Goal: Task Accomplishment & Management: Use online tool/utility

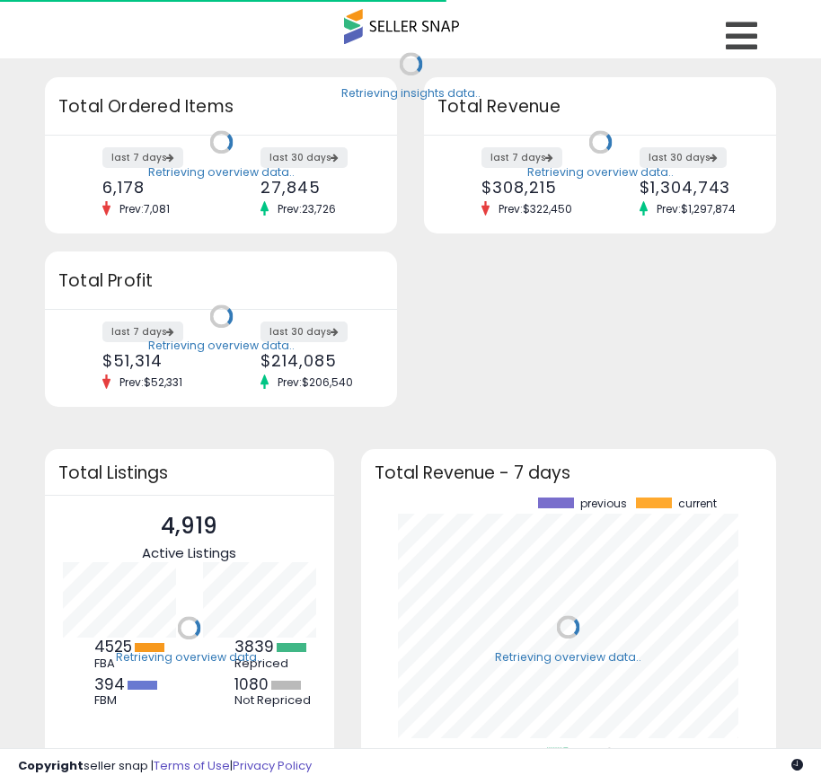
scroll to position [250, 380]
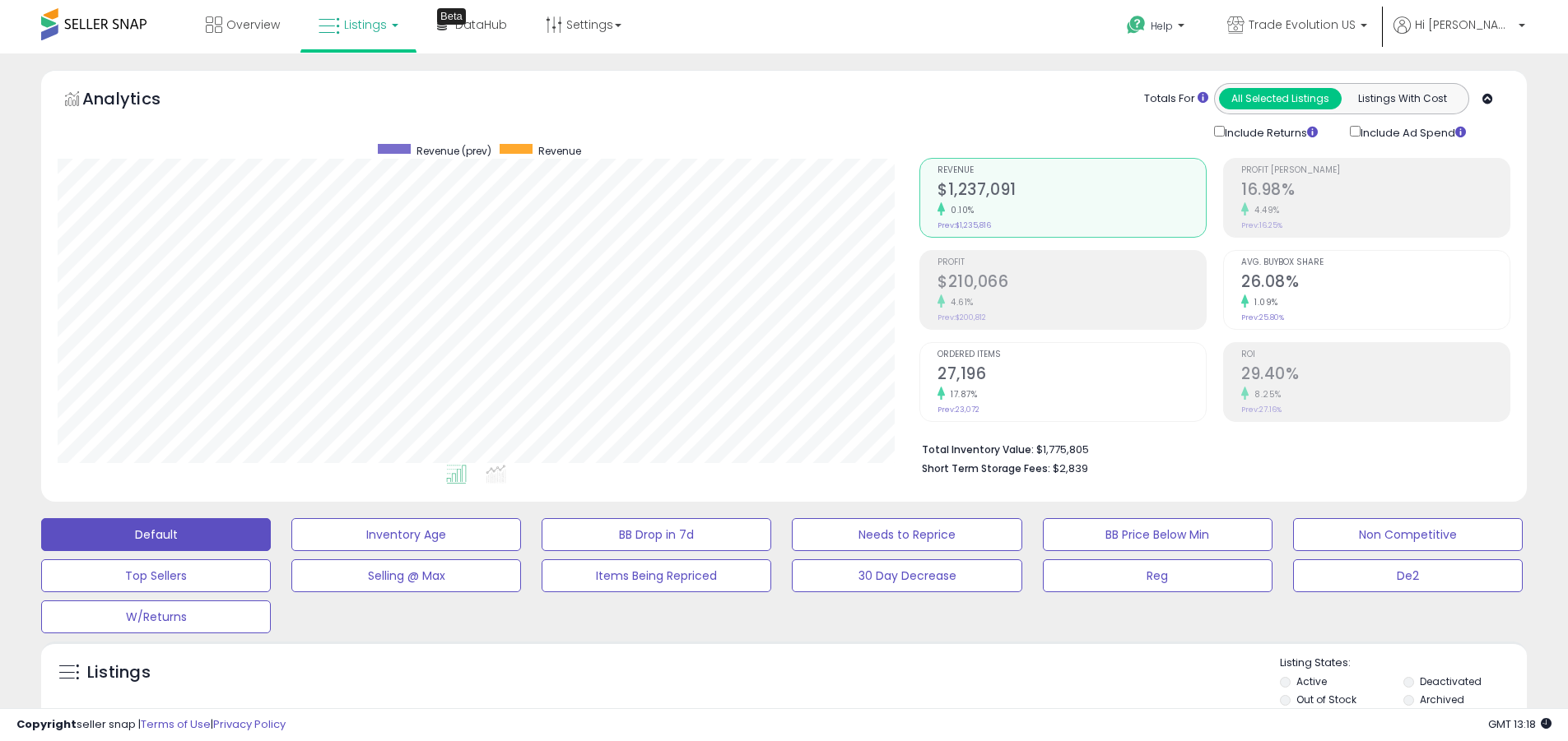
scroll to position [337, 862]
click at [751, 681] on label "Deactivated" at bounding box center [1451, 681] width 61 height 14
click at [751, 700] on label "Archived" at bounding box center [1442, 699] width 45 height 14
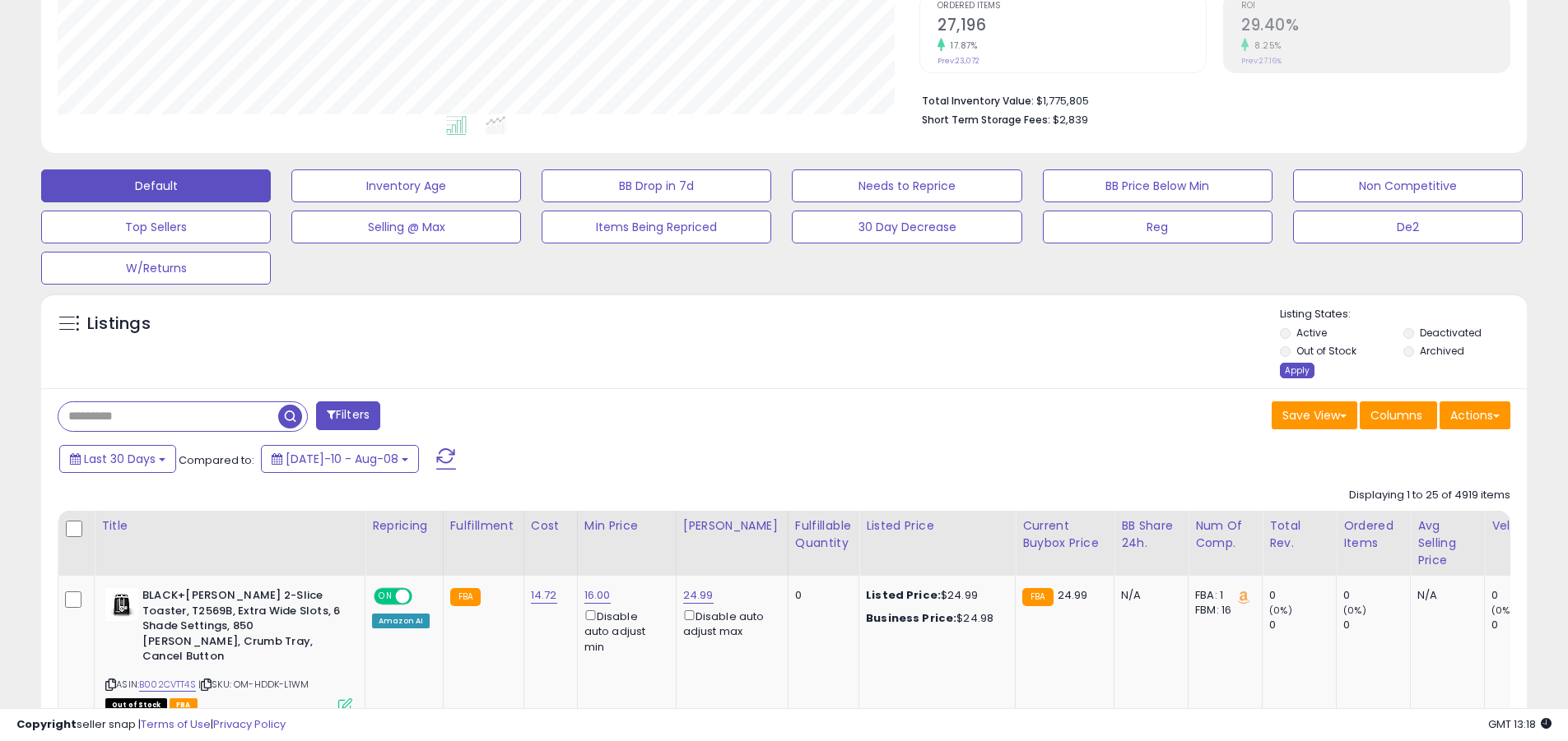
click at [751, 370] on div "Apply" at bounding box center [1298, 370] width 35 height 16
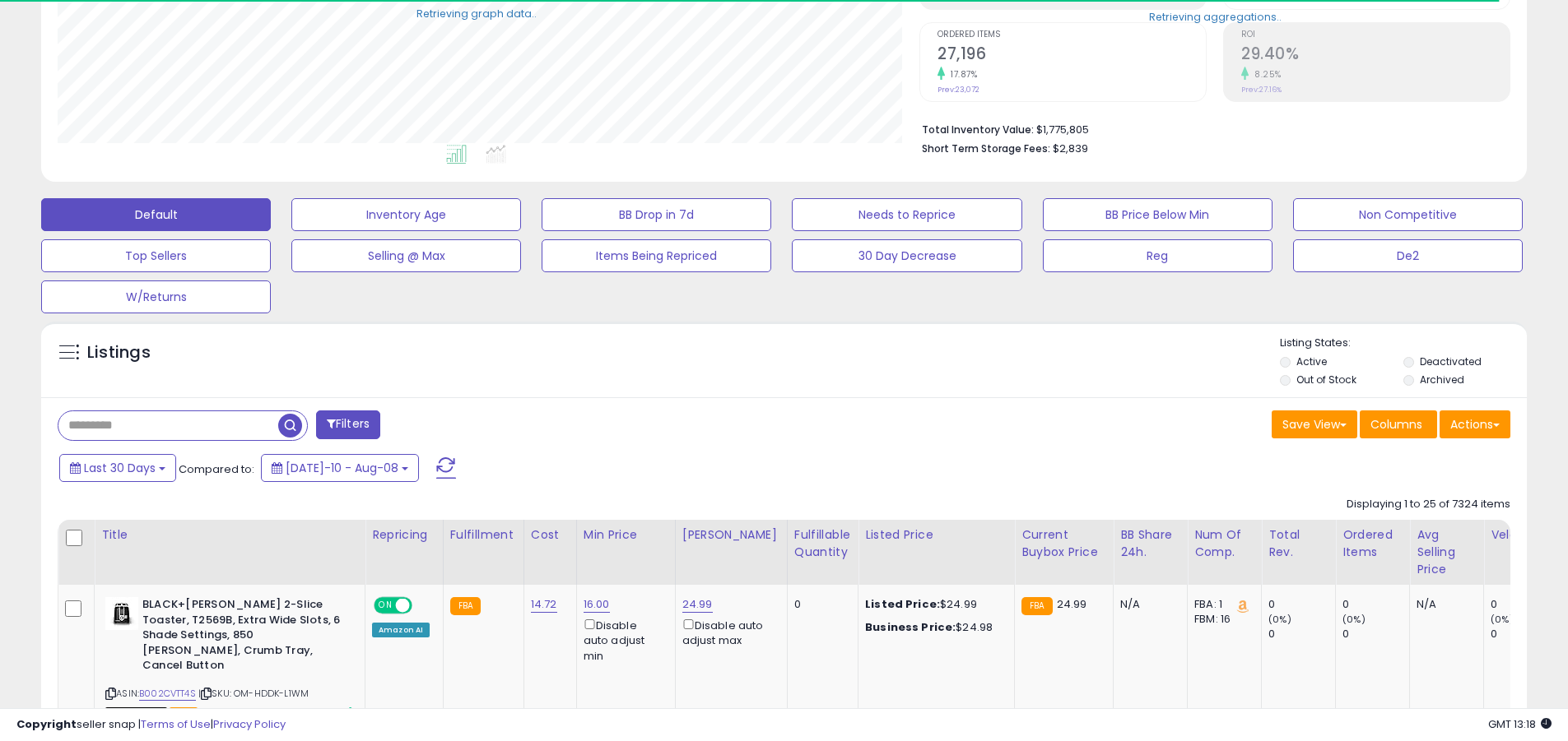
scroll to position [822466, 822371]
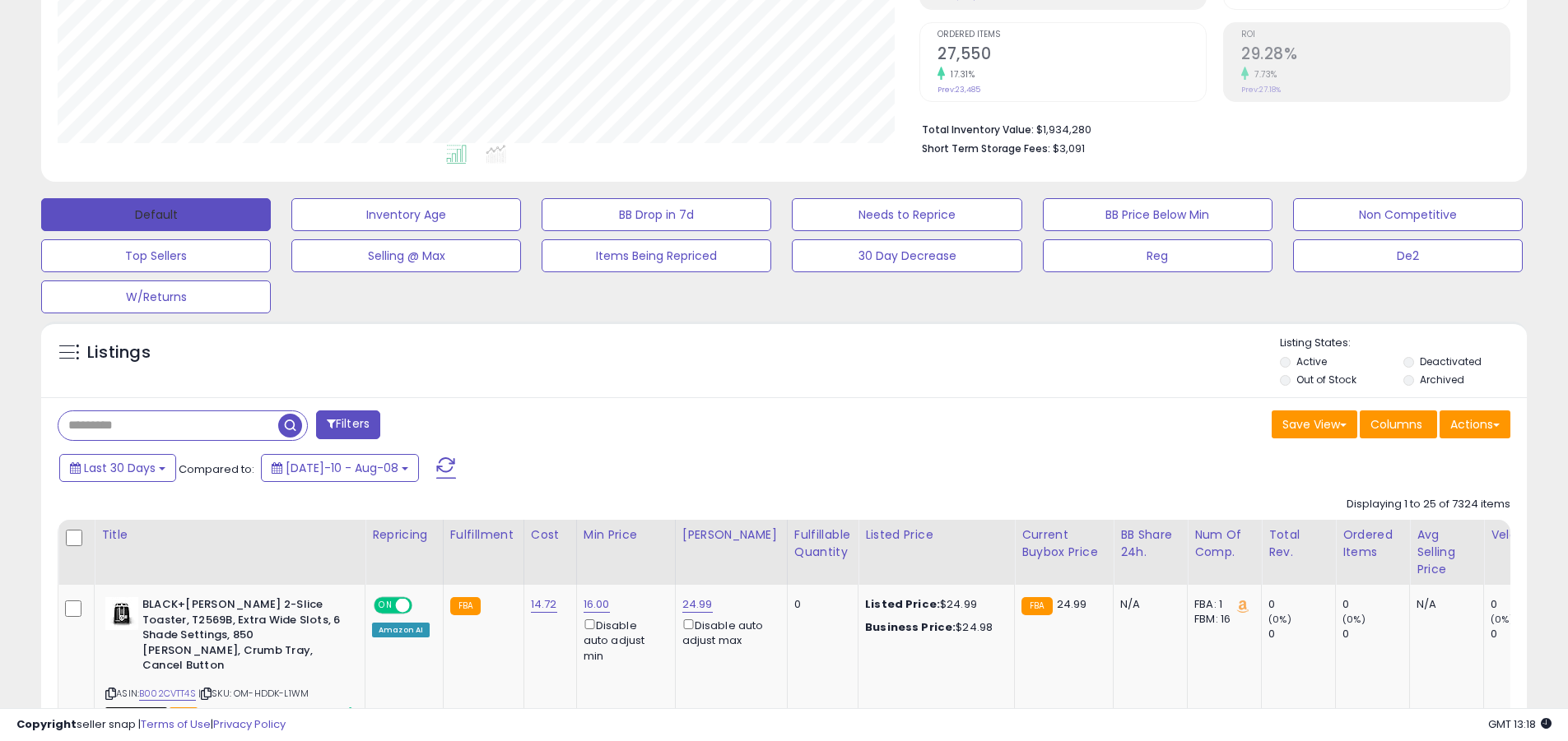
click at [156, 214] on button "Default" at bounding box center [156, 214] width 230 height 33
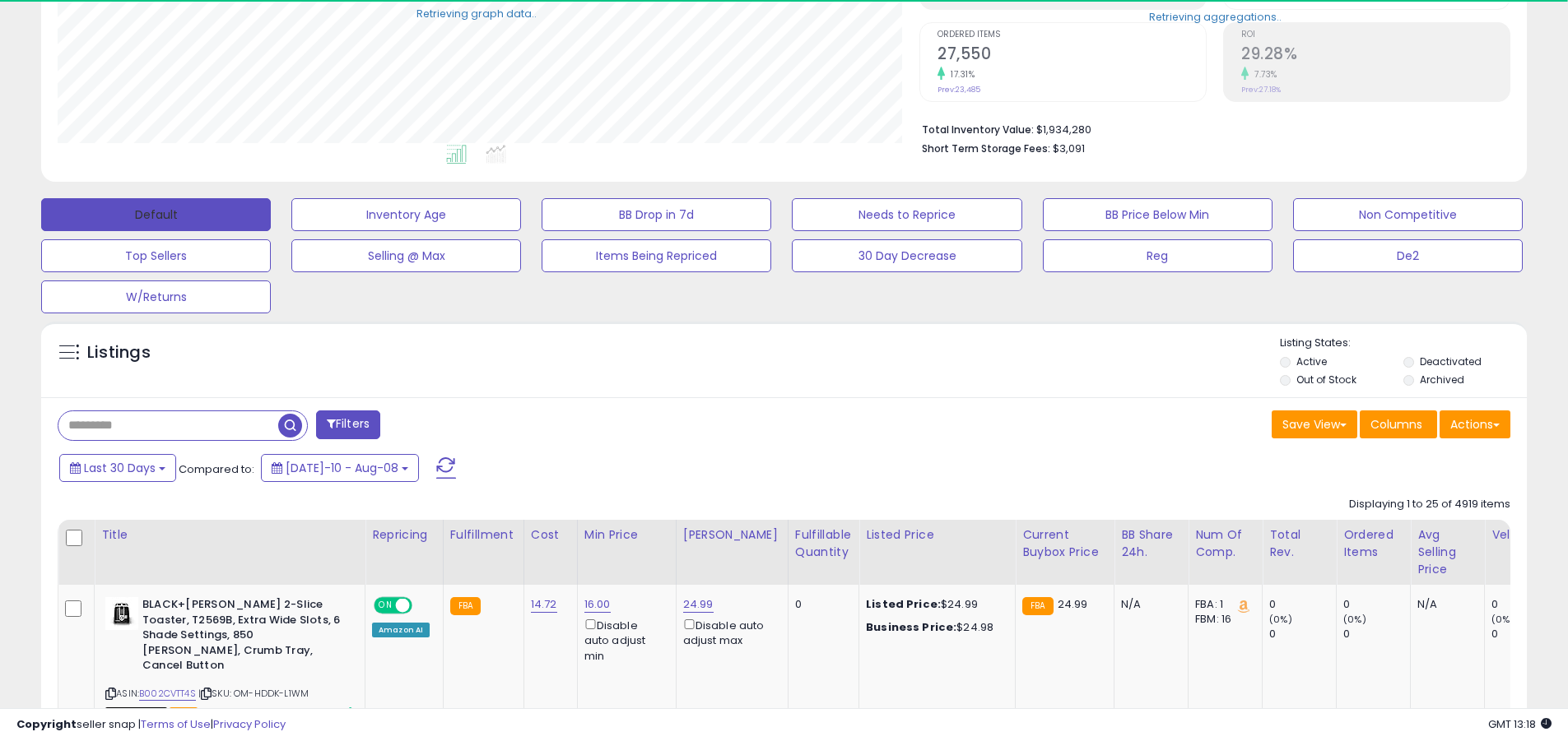
scroll to position [337, 862]
click at [436, 457] on span at bounding box center [446, 467] width 20 height 21
click at [168, 425] on input "text" at bounding box center [169, 425] width 220 height 28
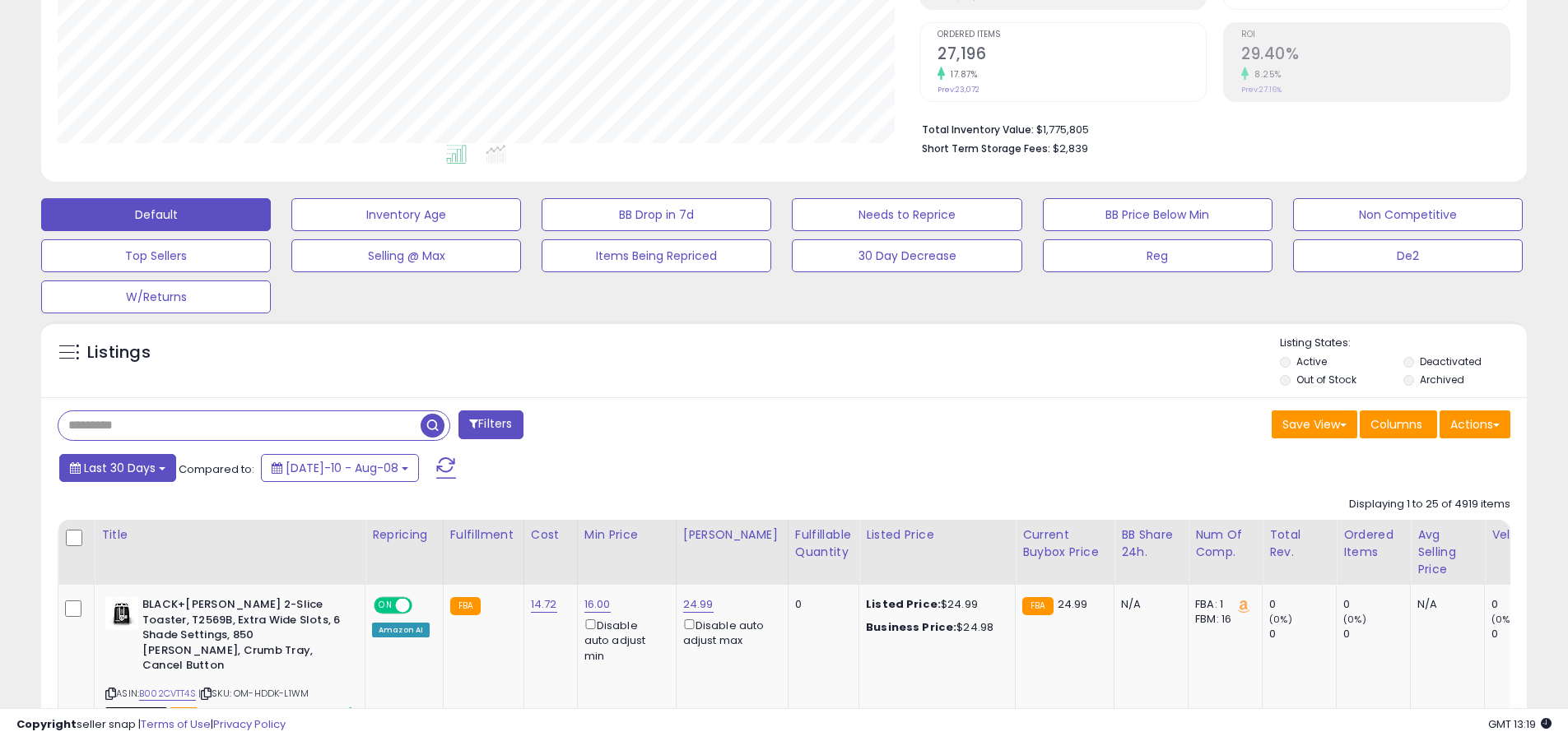
click at [117, 467] on span "Last 30 Days" at bounding box center [120, 468] width 71 height 16
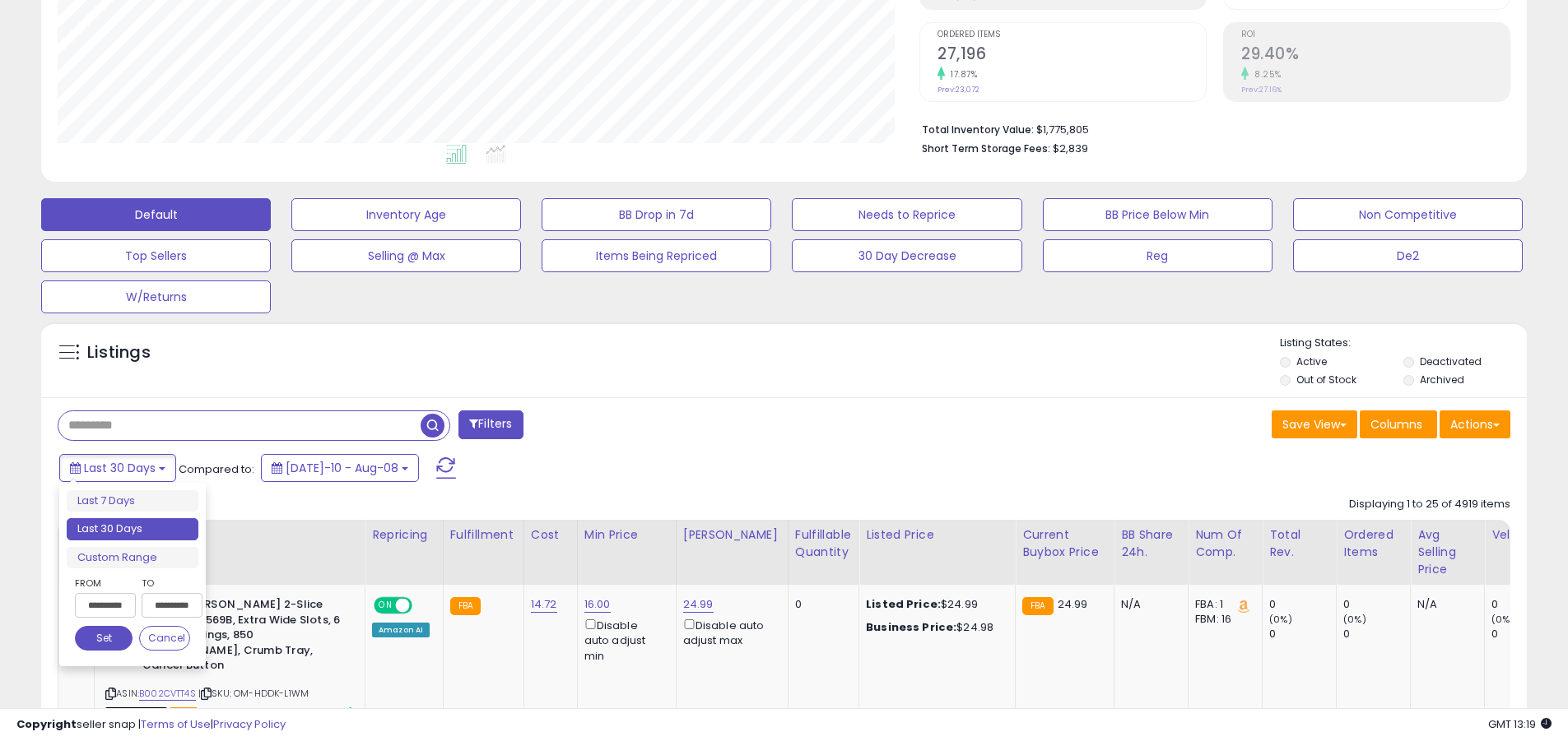
click at [133, 529] on li "Last 30 Days" at bounding box center [133, 529] width 132 height 22
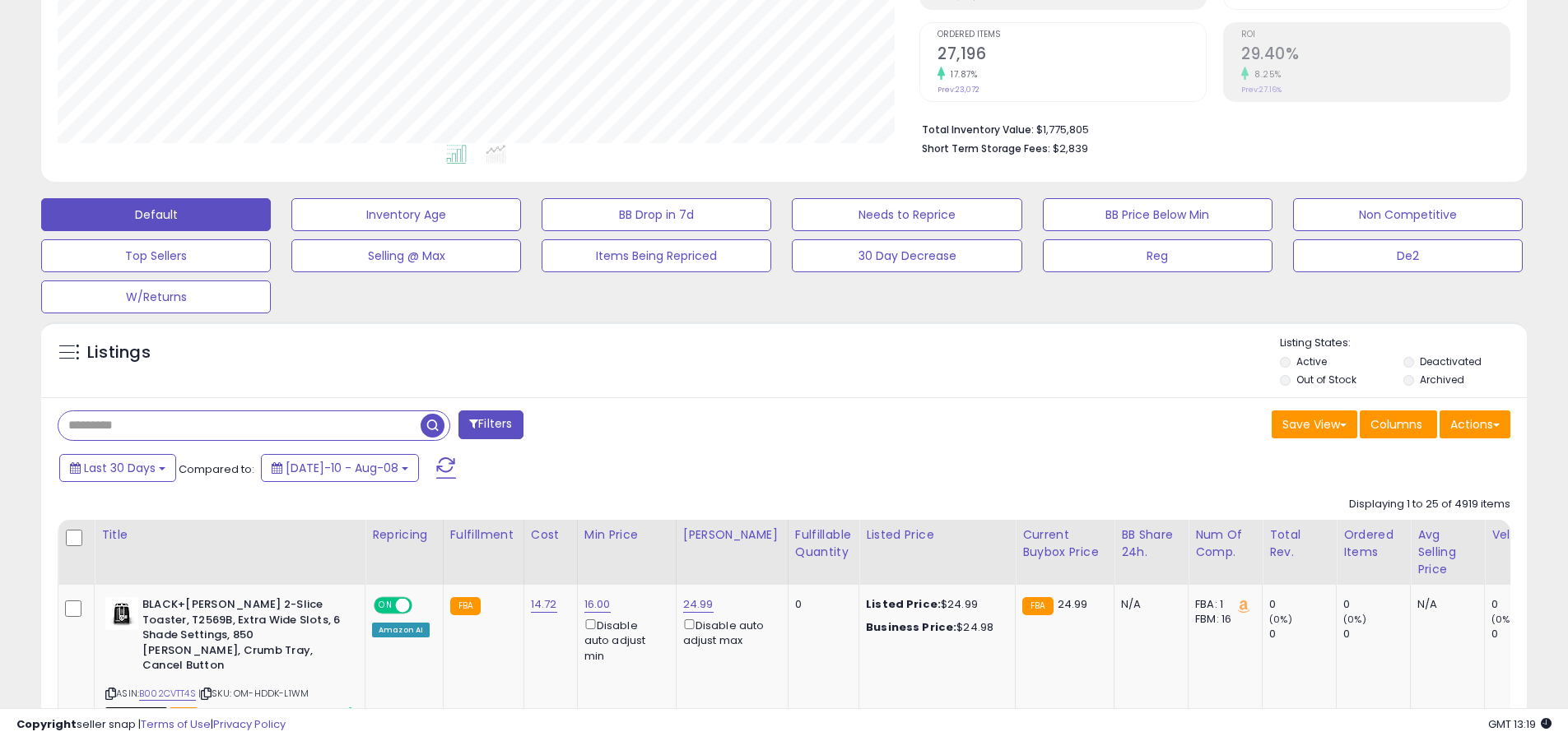
click at [239, 425] on input "text" at bounding box center [239, 425] width 362 height 28
click at [434, 423] on span "button" at bounding box center [433, 426] width 24 height 24
click at [751, 424] on button "Actions" at bounding box center [1475, 424] width 71 height 28
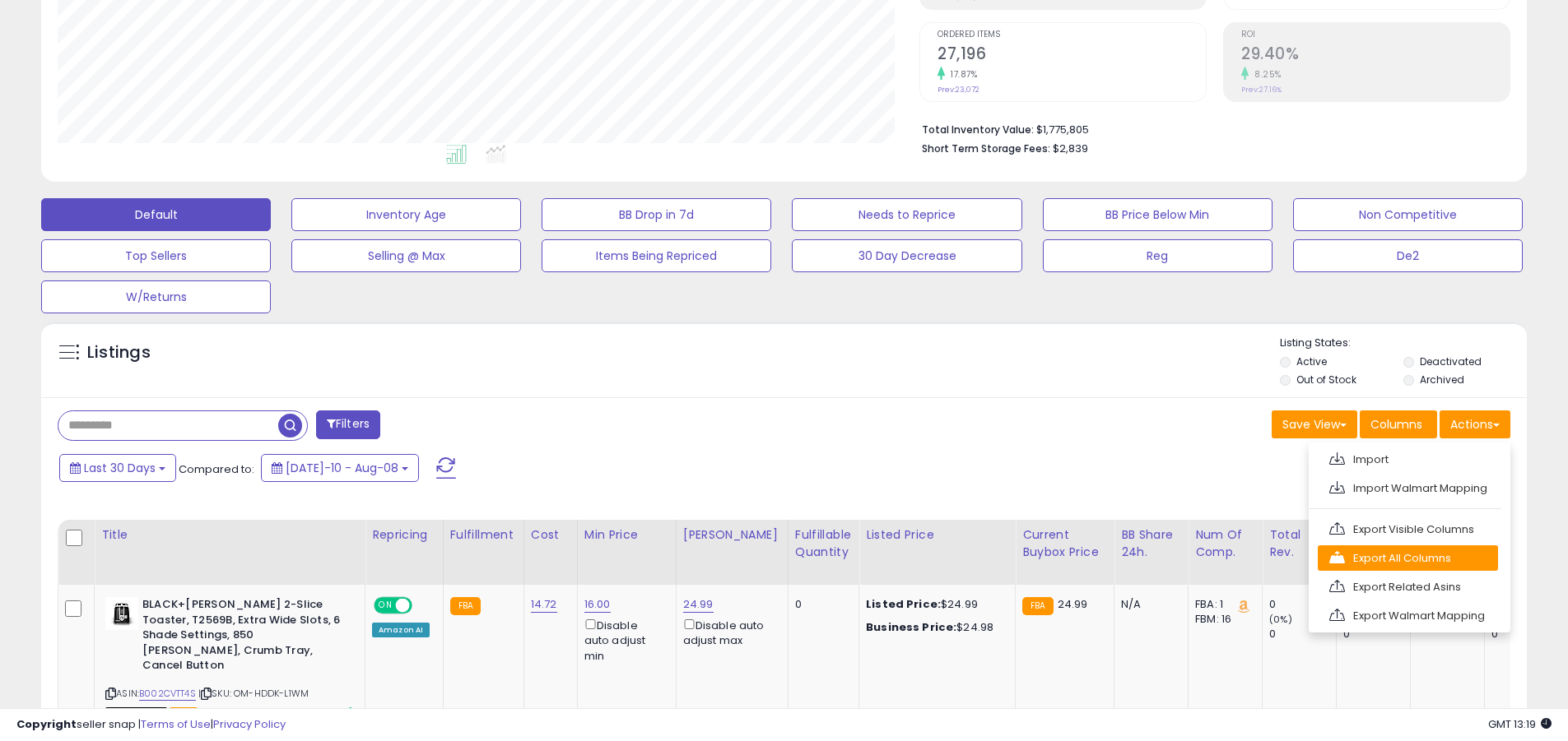
click at [751, 558] on link "Export All Columns" at bounding box center [1408, 559] width 181 height 26
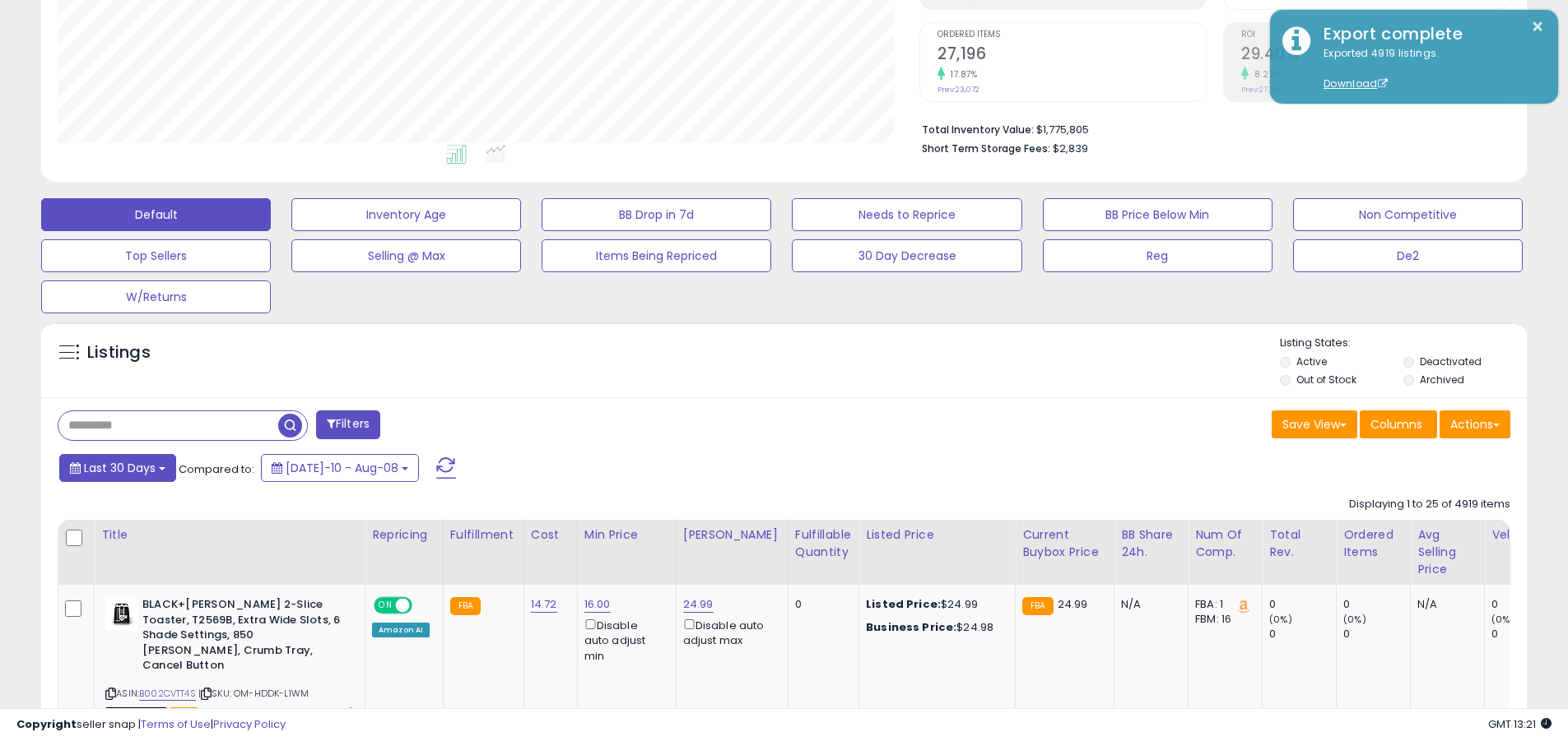
click at [117, 467] on span "Last 30 Days" at bounding box center [120, 468] width 71 height 16
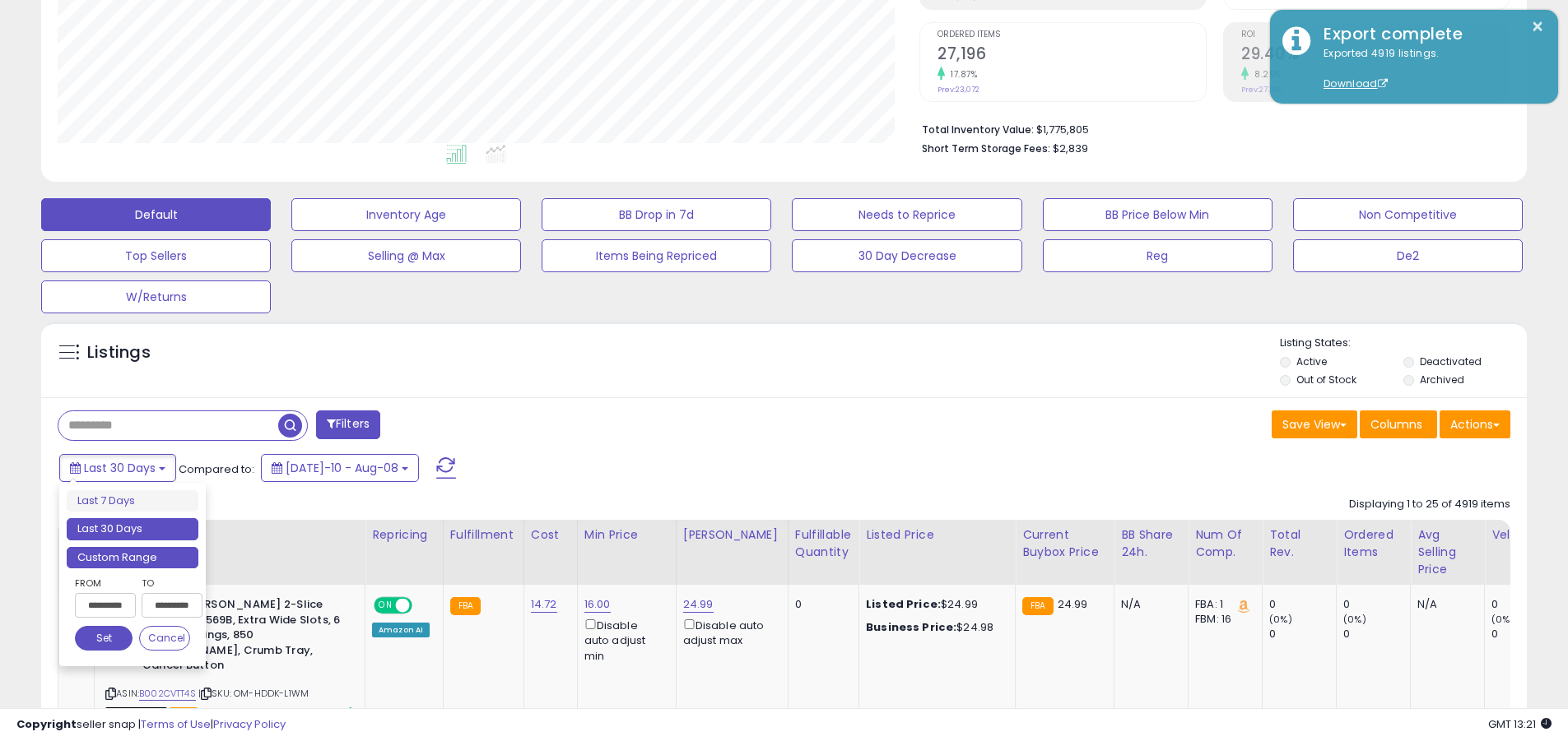
click at [133, 557] on li "Custom Range" at bounding box center [133, 558] width 132 height 22
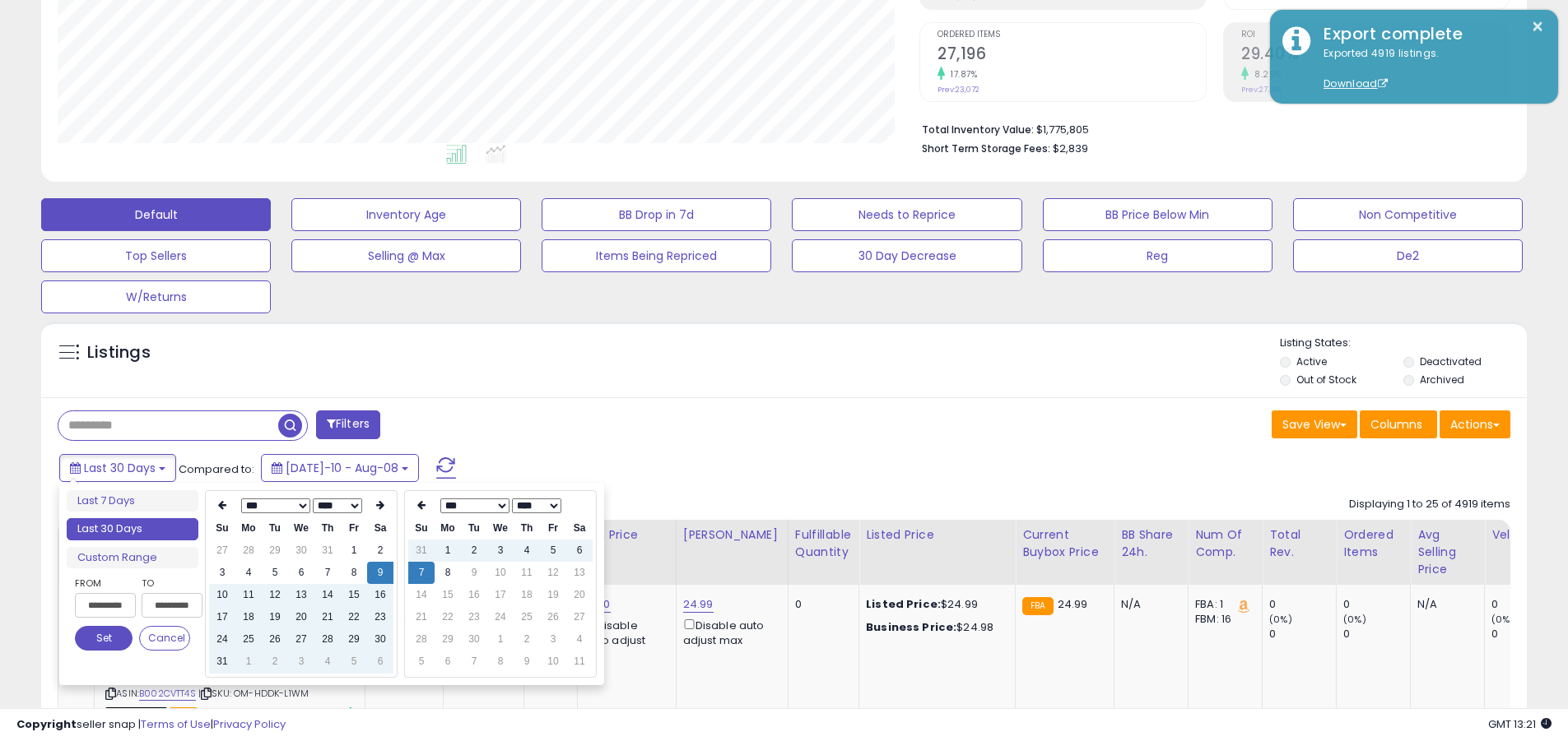
click at [105, 605] on input "**********" at bounding box center [105, 605] width 60 height 25
type input "**********"
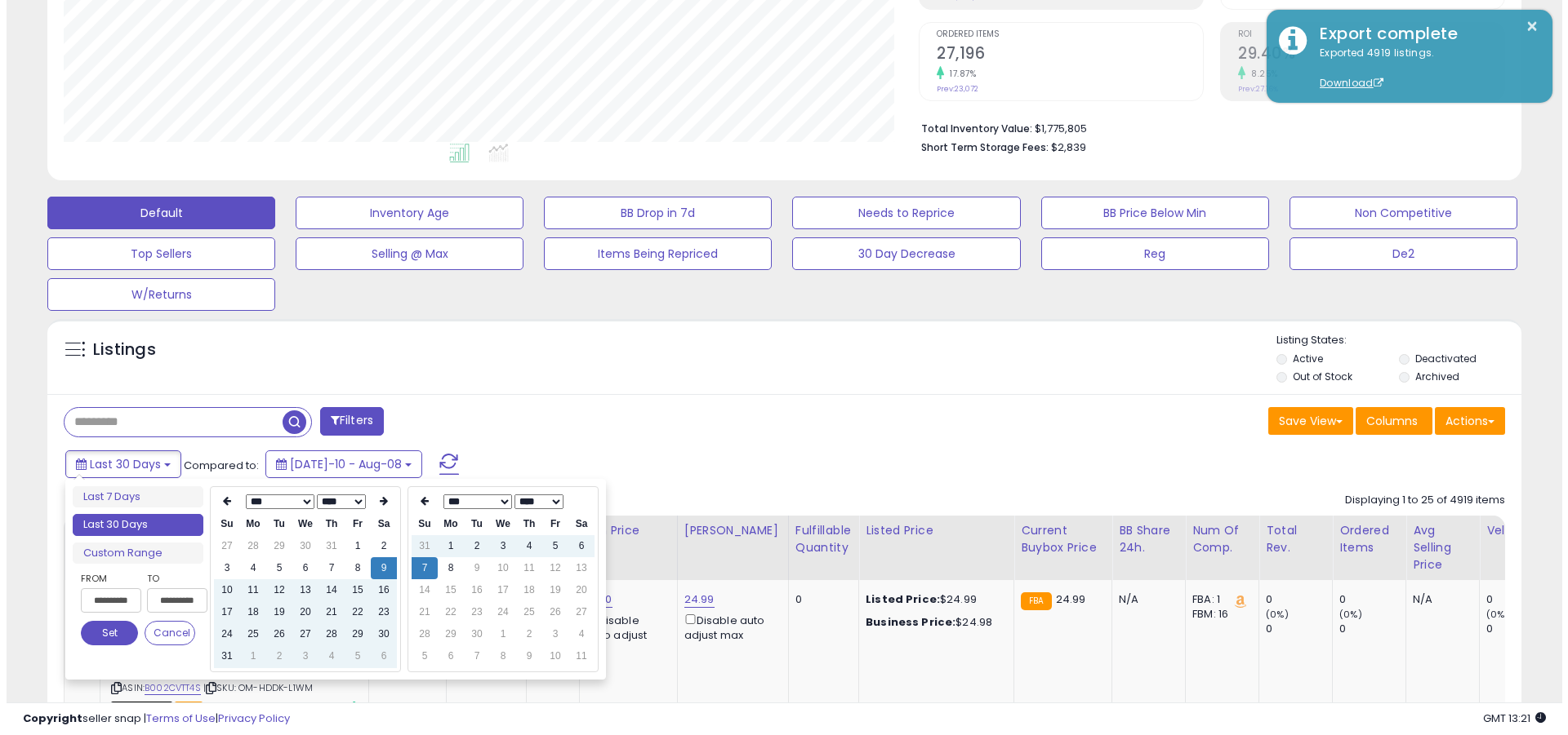
scroll to position [0, 4]
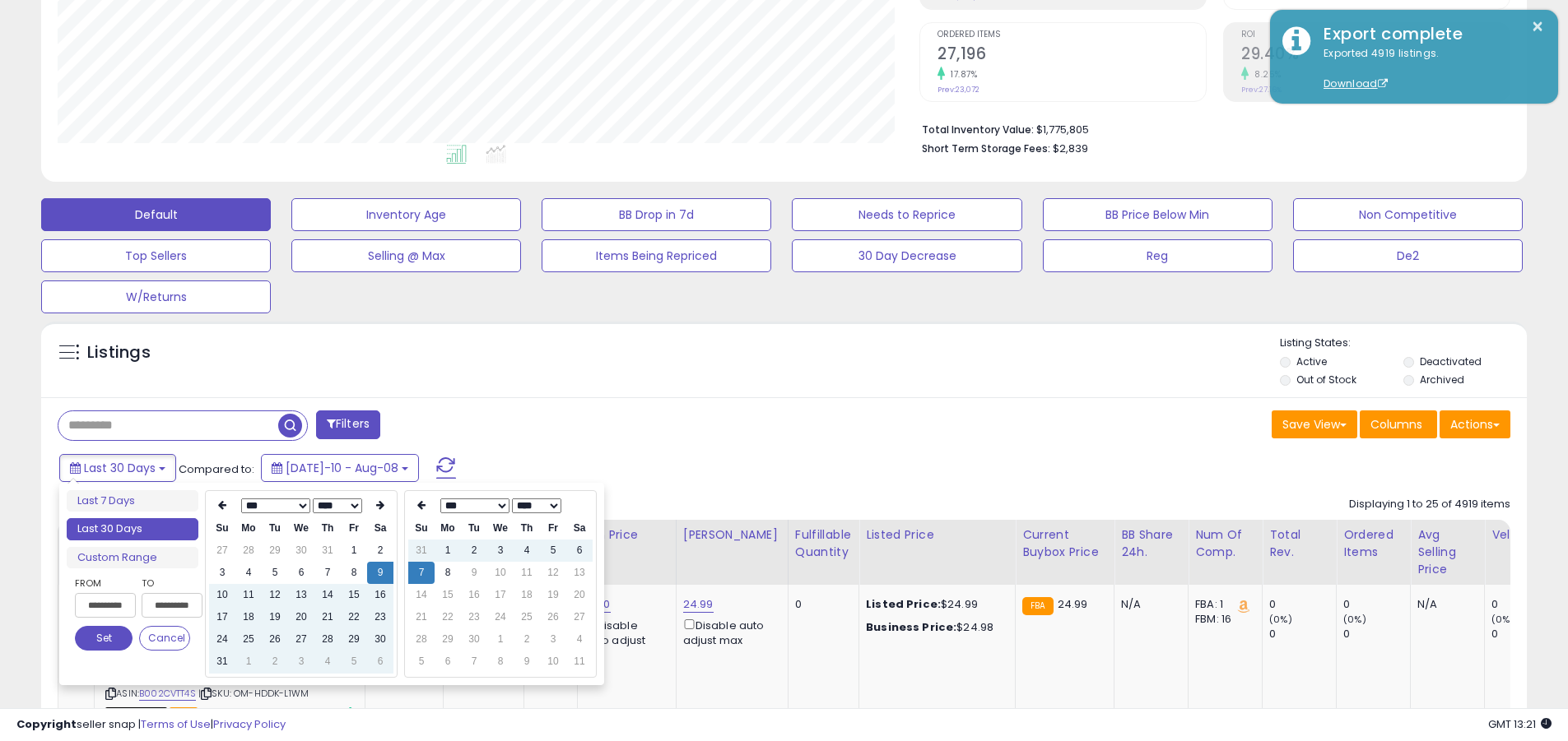
click at [104, 638] on button "Set" at bounding box center [104, 638] width 58 height 25
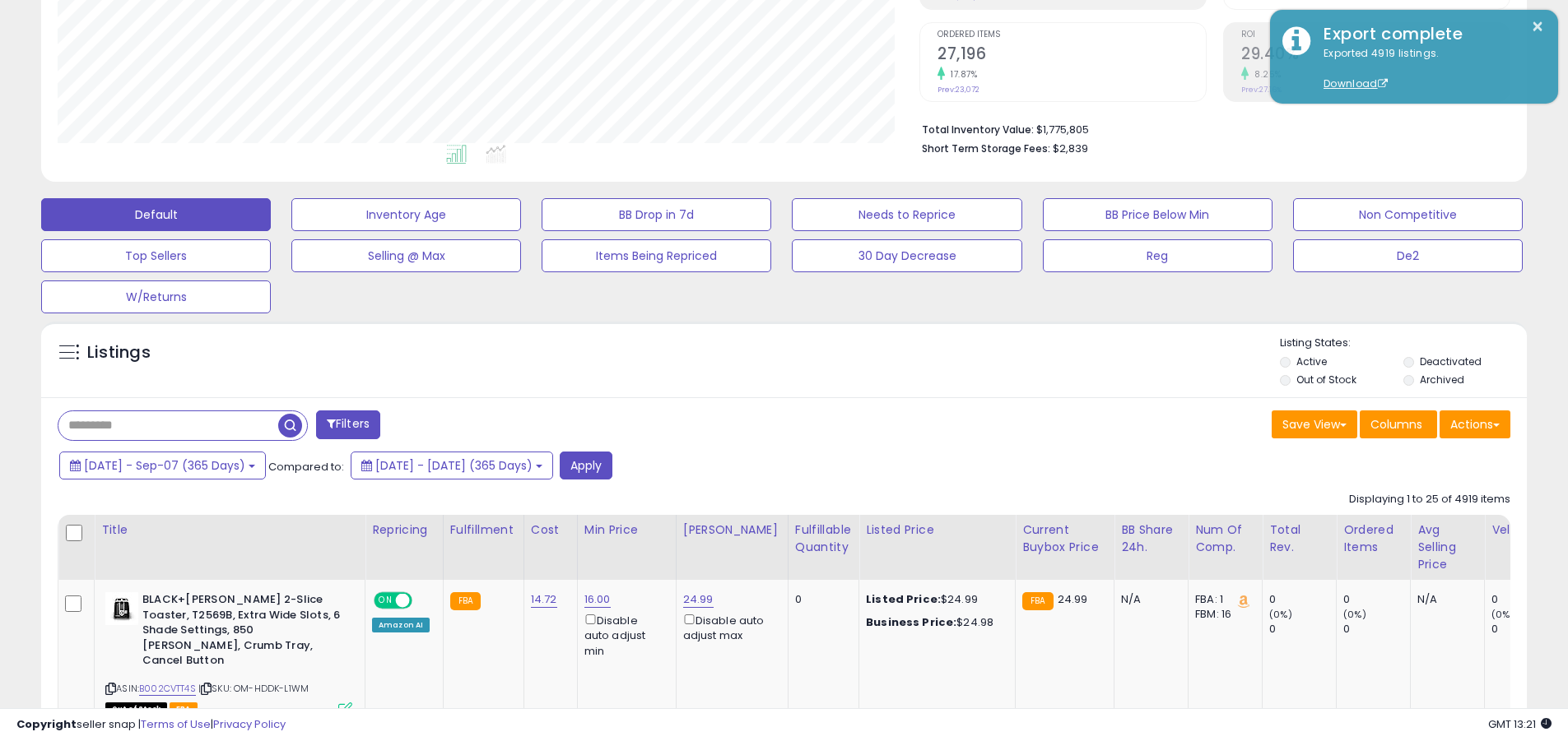
click at [168, 425] on input "text" at bounding box center [169, 425] width 220 height 28
click at [612, 465] on button "Apply" at bounding box center [586, 465] width 52 height 28
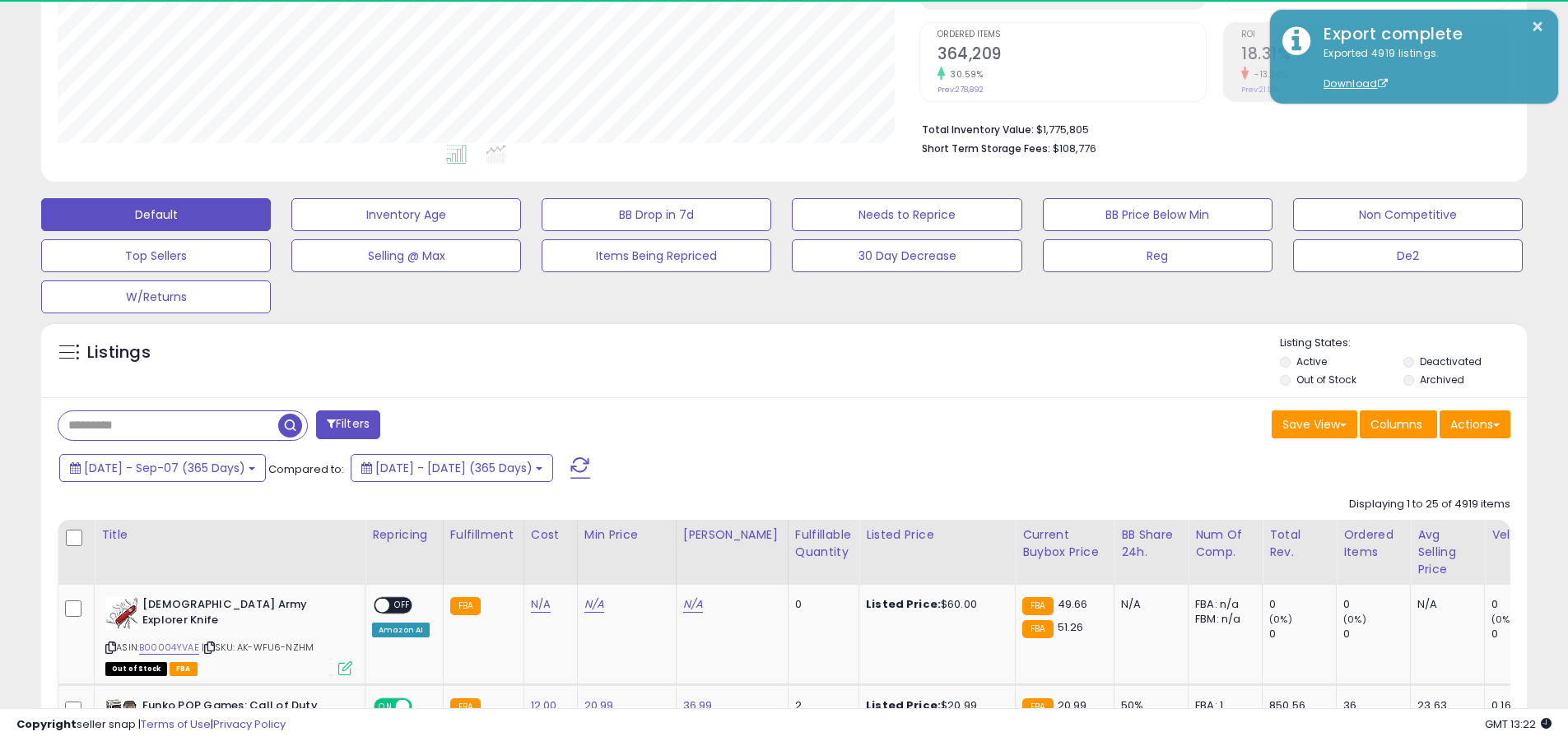
scroll to position [337, 862]
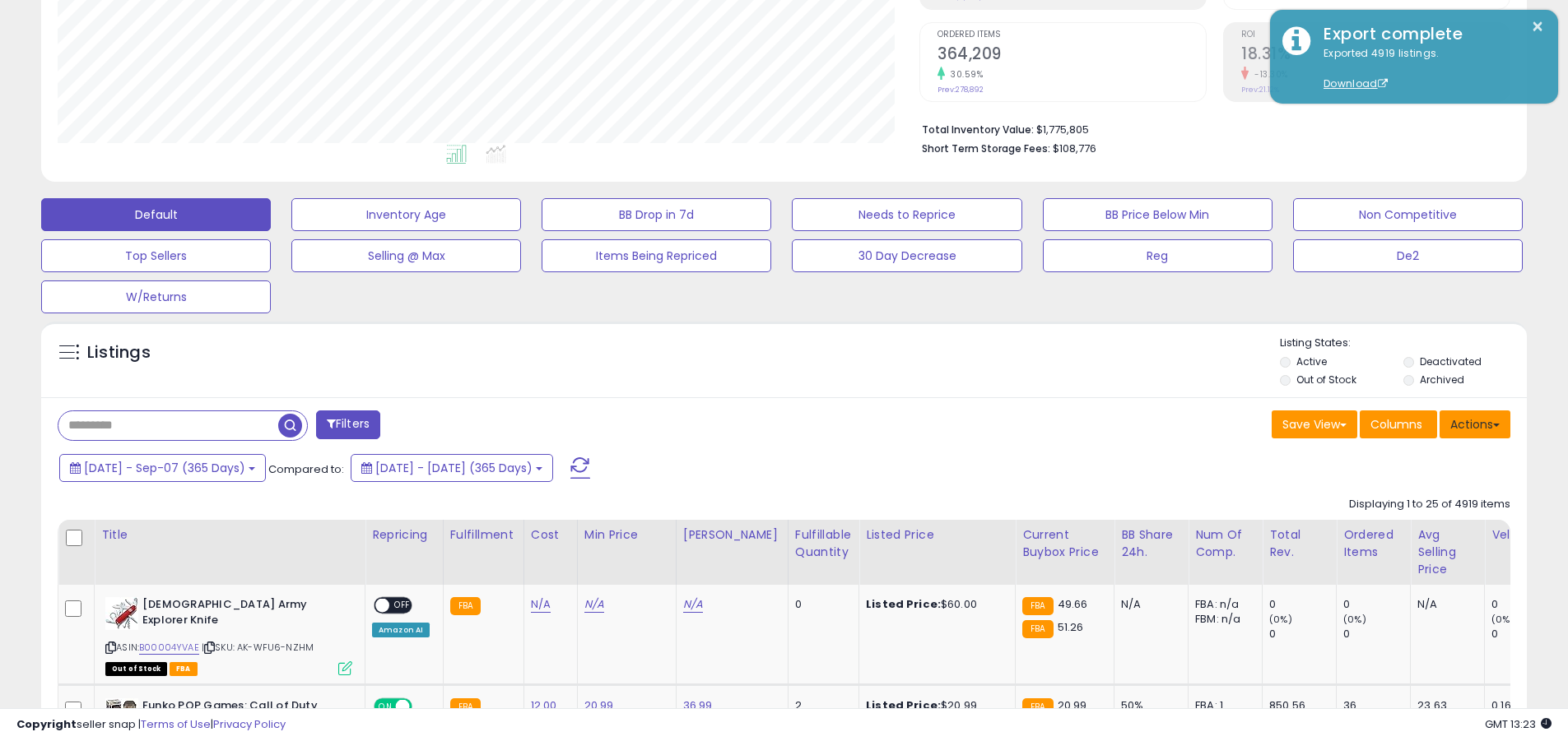
click at [751, 424] on button "Actions" at bounding box center [1475, 424] width 71 height 28
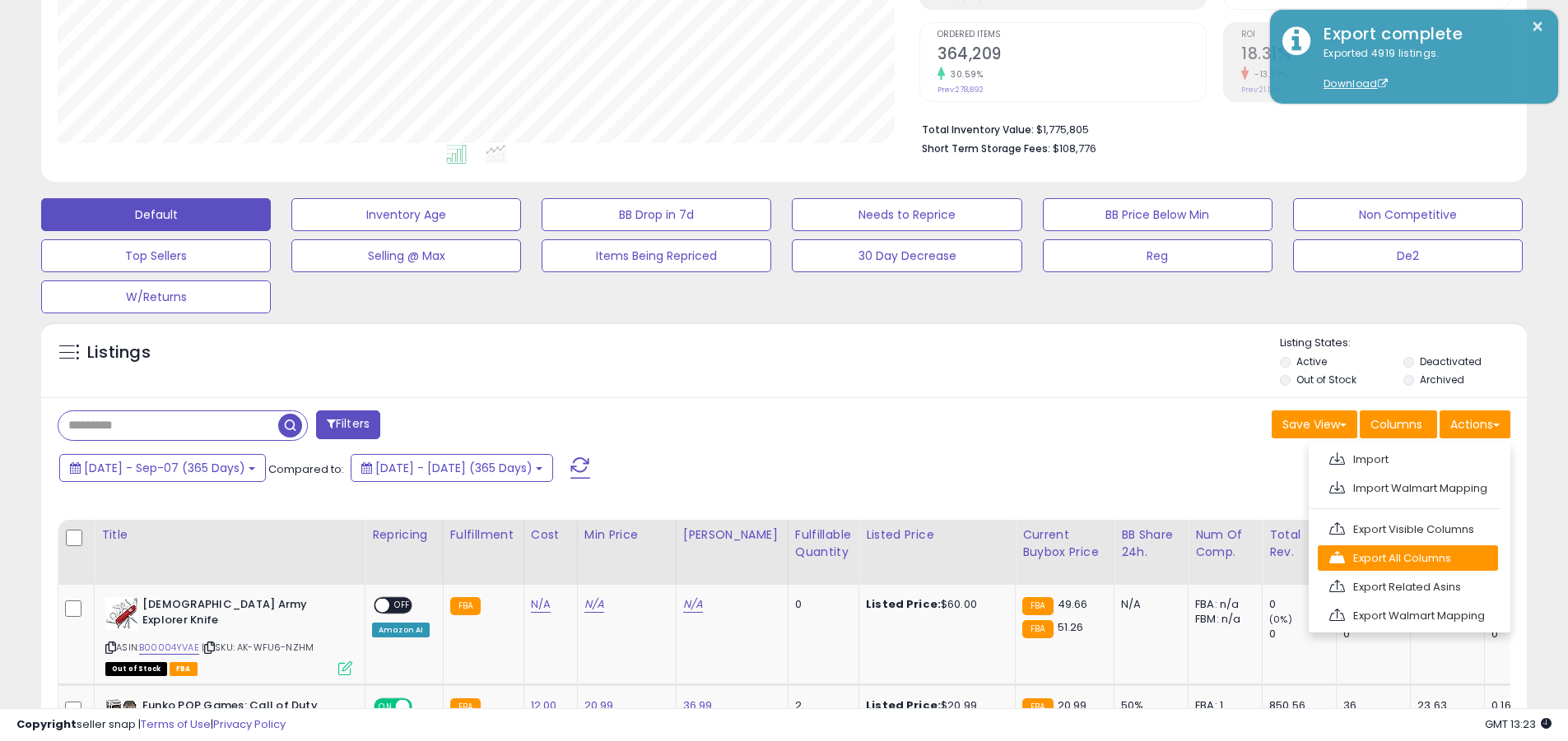
click at [751, 558] on link "Export All Columns" at bounding box center [1408, 559] width 181 height 26
